Goal: Task Accomplishment & Management: Manage account settings

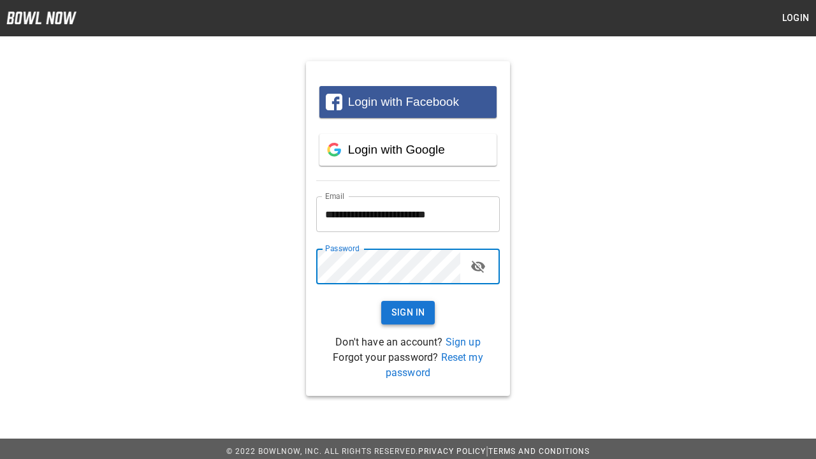
click at [408, 312] on button "Sign In" at bounding box center [408, 313] width 54 height 24
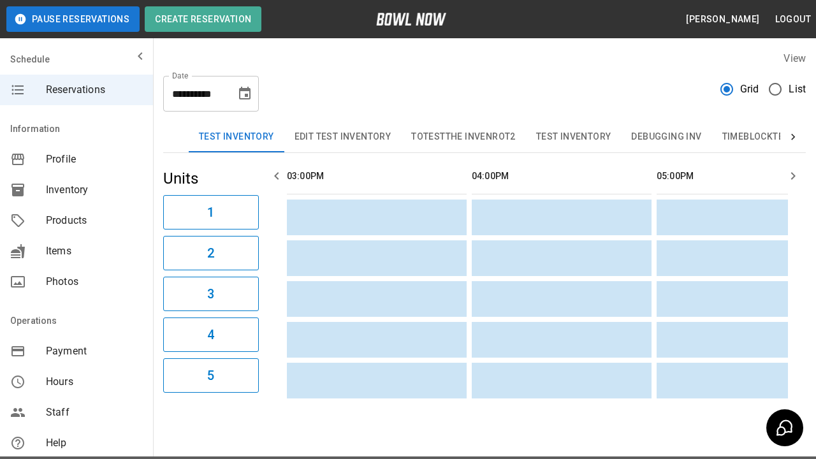
scroll to position [0, 1110]
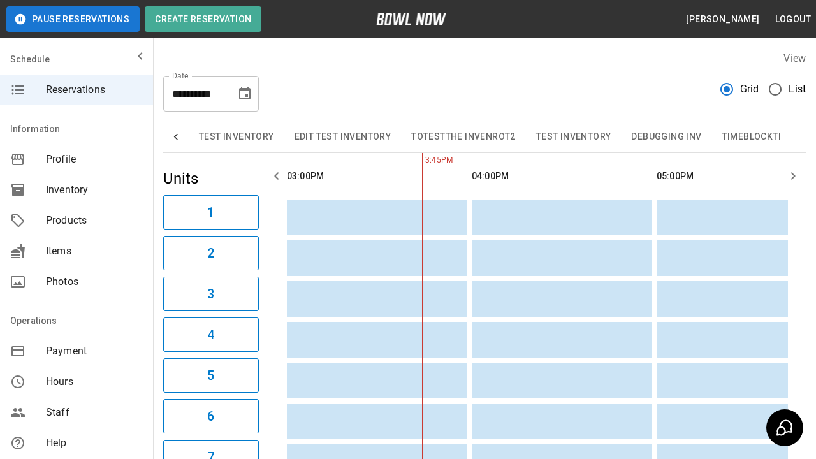
scroll to position [0, 548]
type input "**********"
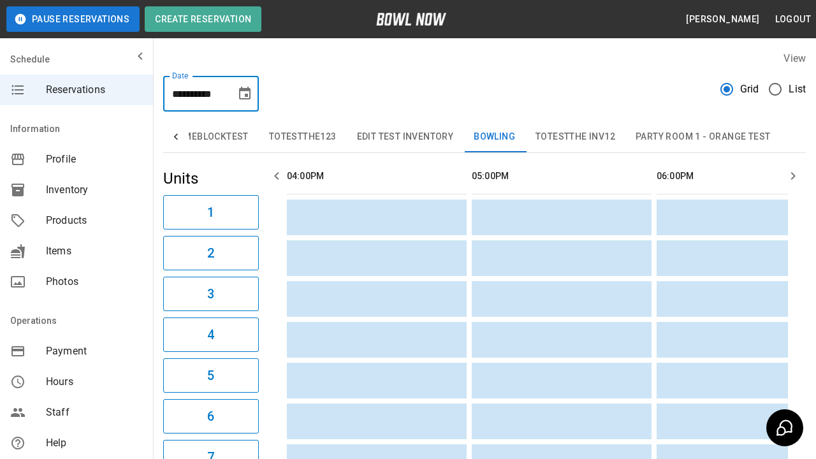
scroll to position [0, 925]
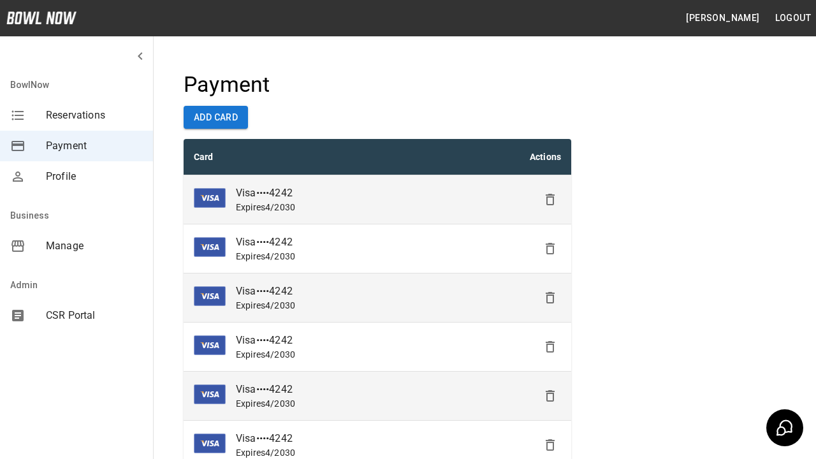
click at [550, 200] on icon "Delete" at bounding box center [550, 199] width 15 height 15
click at [550, 249] on icon "Delete" at bounding box center [550, 248] width 15 height 15
click at [550, 298] on icon "Delete" at bounding box center [550, 297] width 15 height 15
click at [550, 347] on icon "Delete" at bounding box center [550, 346] width 15 height 15
click at [550, 396] on icon "Delete" at bounding box center [550, 395] width 15 height 15
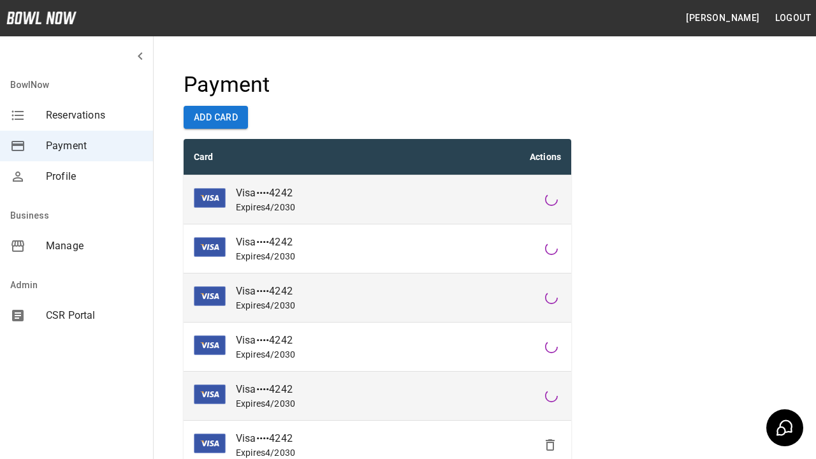
click at [550, 445] on icon "Delete" at bounding box center [550, 444] width 15 height 15
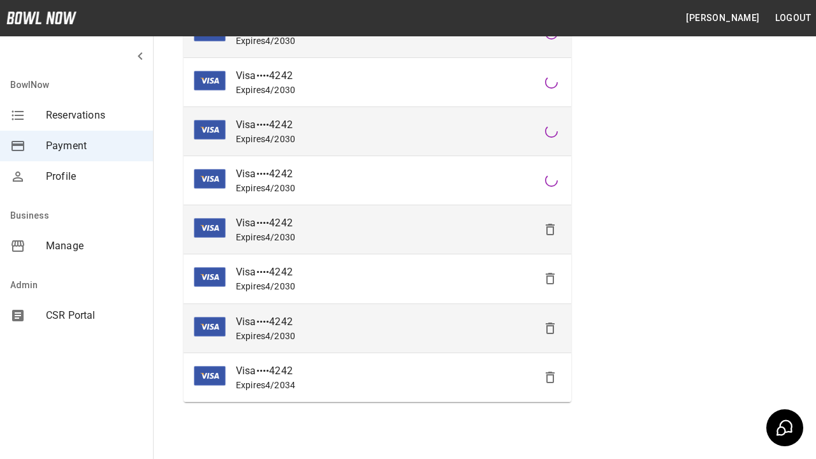
click at [550, 230] on icon "Delete" at bounding box center [550, 229] width 15 height 15
click at [550, 279] on icon "Delete" at bounding box center [550, 278] width 15 height 15
click at [550, 328] on icon "Delete" at bounding box center [550, 328] width 15 height 15
click at [550, 377] on icon "Delete" at bounding box center [550, 377] width 15 height 15
